Goal: Navigation & Orientation: Find specific page/section

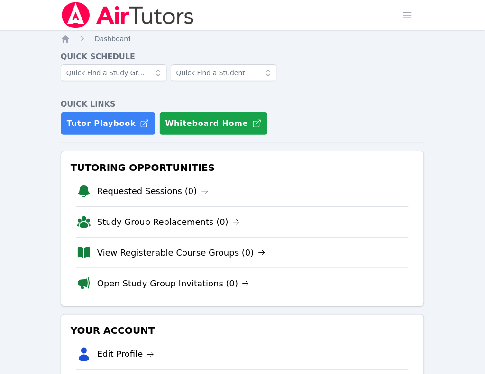
click at [0, 0] on link "Sessions" at bounding box center [0, 0] width 0 height 0
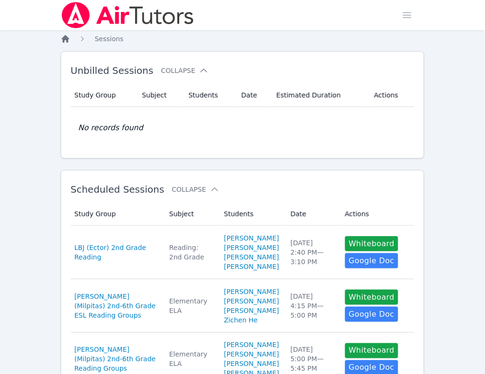
click at [62, 39] on icon "Breadcrumb" at bounding box center [65, 38] width 9 height 9
